Goal: Task Accomplishment & Management: Manage account settings

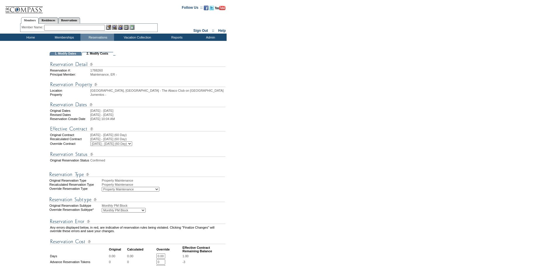
click at [123, 201] on div "Original Reservation Type Property Maintenance Recalculated Reservation Type Pr…" at bounding box center [137, 196] width 177 height 34
click at [122, 192] on select "Advanced Reservation Alternate Disposition Unit Business Hold Disposition Emplo…" at bounding box center [131, 189] width 58 height 5
select select "PropMaintDisposition"
click at [102, 192] on select "Advanced Reservation Alternate Disposition Unit Business Hold Disposition Emplo…" at bounding box center [131, 189] width 58 height 5
click at [258, 125] on form "Follow Us ::" at bounding box center [277, 233] width 555 height 465
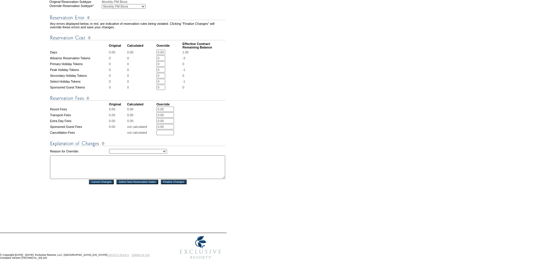
scroll to position [197, 0]
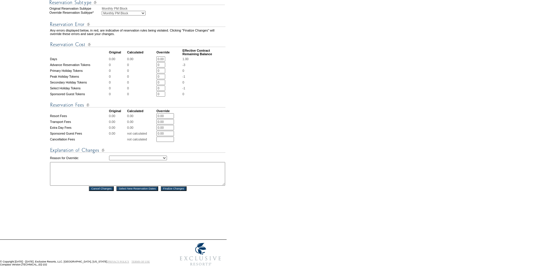
click at [64, 186] on textarea at bounding box center [137, 174] width 175 height 24
paste textarea "Adjusting to disposition for exit of Jumentos - DH"
type textarea "Adjusting to disposition for exit of Jumentos - DH"
click at [141, 161] on select "Creating Continuous Stay Days Rebooked After Cancellation Editing Occupant Expe…" at bounding box center [138, 158] width 58 height 5
select select "1036"
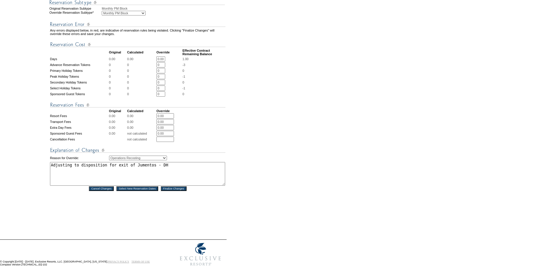
click at [109, 161] on select "Creating Continuous Stay Days Rebooked After Cancellation Editing Occupant Expe…" at bounding box center [138, 158] width 58 height 5
click at [257, 177] on form "Follow Us ::" at bounding box center [277, 36] width 555 height 465
click at [179, 191] on input "Finalize Changes" at bounding box center [174, 189] width 26 height 5
drag, startPoint x: 294, startPoint y: 193, endPoint x: 292, endPoint y: 189, distance: 4.6
click at [294, 193] on form "Follow Us ::" at bounding box center [277, 36] width 555 height 465
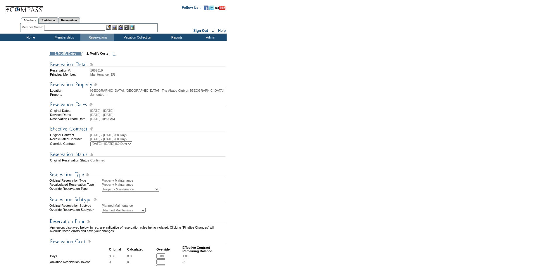
drag, startPoint x: 350, startPoint y: 91, endPoint x: 331, endPoint y: 95, distance: 19.5
click at [350, 91] on form "Follow Us ::" at bounding box center [277, 233] width 555 height 465
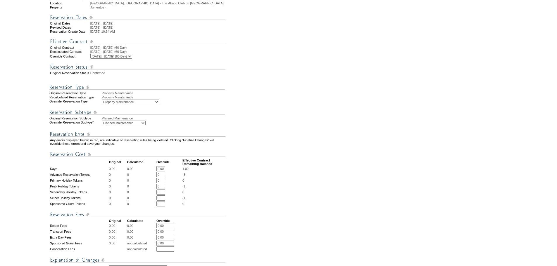
scroll to position [88, 0]
click at [151, 112] on div "Original Reservation Type Property Maintenance Recalculated Reservation Type Pr…" at bounding box center [137, 108] width 177 height 34
click at [149, 104] on select "Advanced Reservation Alternate Disposition Unit Business Hold Disposition Emplo…" at bounding box center [131, 101] width 58 height 5
select select "PropMaintDisposition"
click at [102, 104] on select "Advanced Reservation Alternate Disposition Unit Business Hold Disposition Emplo…" at bounding box center [131, 101] width 58 height 5
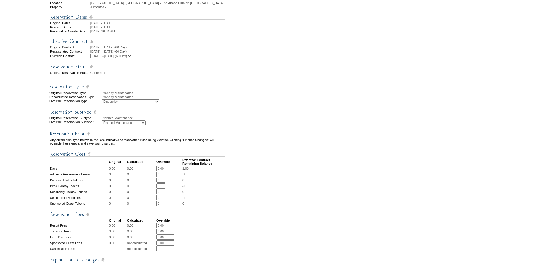
click at [226, 116] on div at bounding box center [137, 112] width 177 height 7
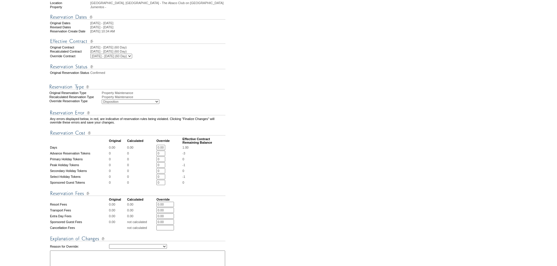
click at [121, 162] on td "0" at bounding box center [118, 159] width 18 height 5
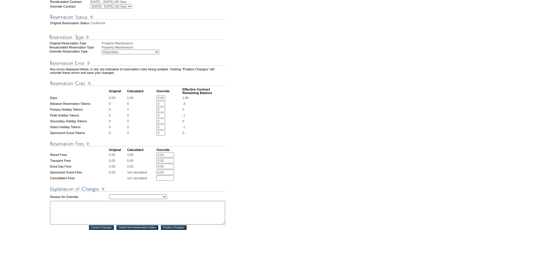
scroll to position [205, 0]
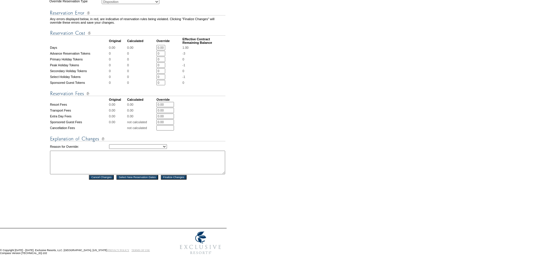
click at [94, 162] on textarea at bounding box center [137, 163] width 175 height 24
type textarea "DO NOT REMOVE - DH"
click at [278, 129] on form "Follow Us ::" at bounding box center [277, 36] width 555 height 444
click at [54, 152] on textarea "DO NOT REMOVE - DH" at bounding box center [137, 163] width 175 height 24
drag, startPoint x: 78, startPoint y: 151, endPoint x: 26, endPoint y: 149, distance: 52.4
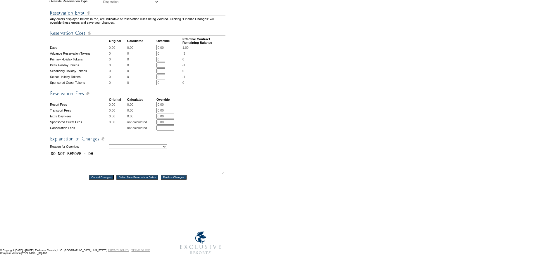
click at [26, 149] on tr "1. Modify Dates 2. Modify Costs Reservation #: 1662619 Principal Member: Mainte…" at bounding box center [114, 40] width 226 height 353
type textarea "Adjusting to disposition for exit of Jumentos - DH"
click at [239, 121] on form "Follow Us ::" at bounding box center [277, 36] width 555 height 444
click at [154, 144] on select "Creating Continuous Stay Days Rebooked After Cancellation Editing Occupant Expe…" at bounding box center [138, 146] width 58 height 5
select select "1036"
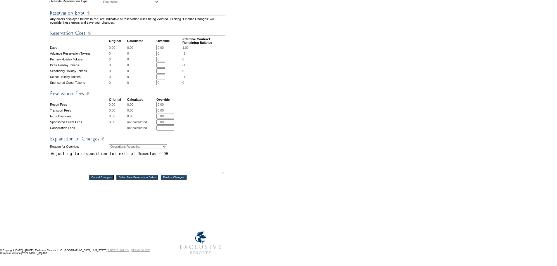
click at [109, 144] on select "Creating Continuous Stay Days Rebooked After Cancellation Editing Occupant Expe…" at bounding box center [138, 146] width 58 height 5
click at [161, 196] on div "Reservation #: 1662619 Principal Member: Maintenance, ER - Location Abaco, Baha…" at bounding box center [137, 43] width 177 height 350
click at [171, 175] on input "Finalize Changes" at bounding box center [174, 177] width 26 height 5
click at [250, 173] on form "Follow Us ::" at bounding box center [277, 36] width 555 height 444
